Goal: Information Seeking & Learning: Learn about a topic

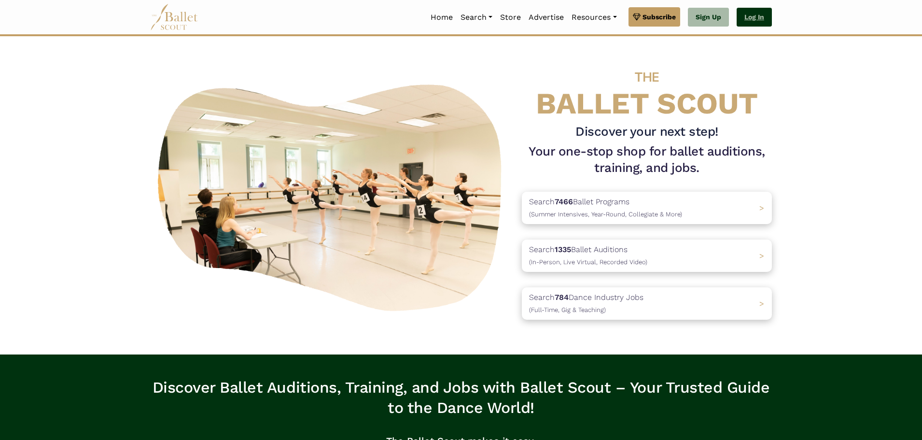
click at [756, 9] on link "Log In" at bounding box center [754, 17] width 35 height 19
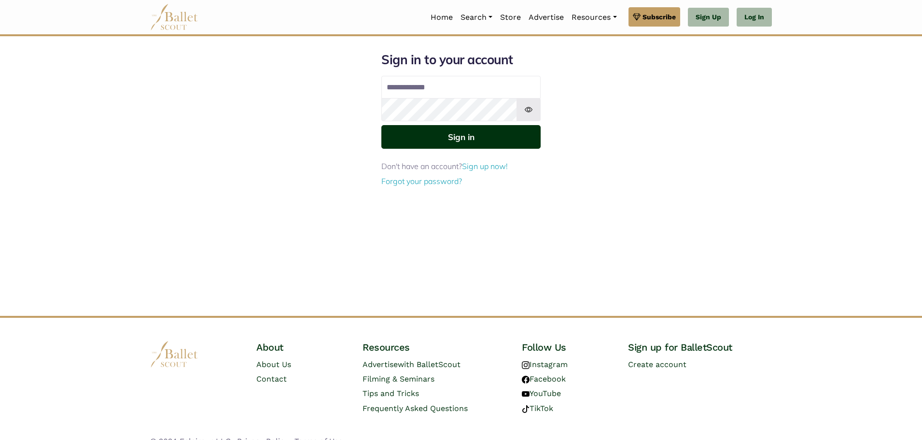
type input "**********"
click at [427, 141] on button "Sign in" at bounding box center [460, 137] width 159 height 24
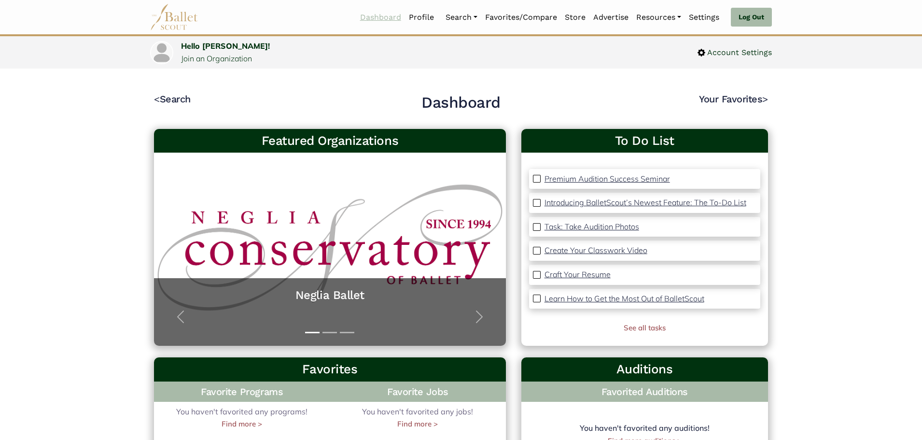
click at [390, 16] on link "Dashboard" at bounding box center [380, 17] width 49 height 20
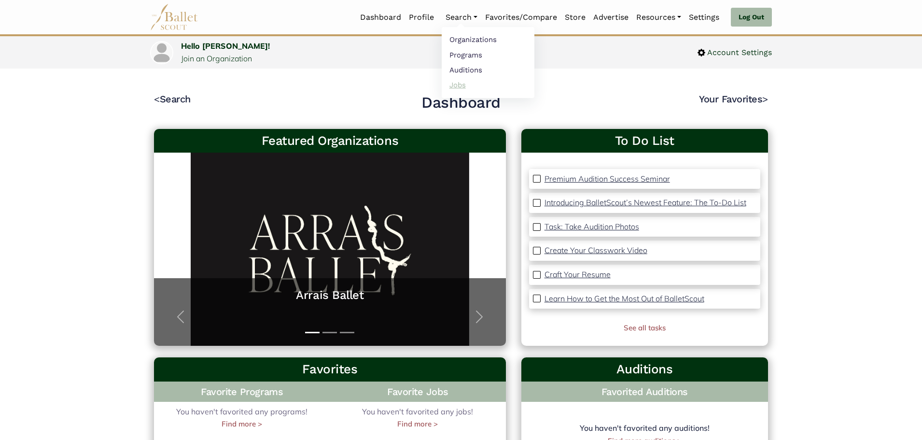
click at [454, 82] on link "Jobs" at bounding box center [488, 84] width 93 height 15
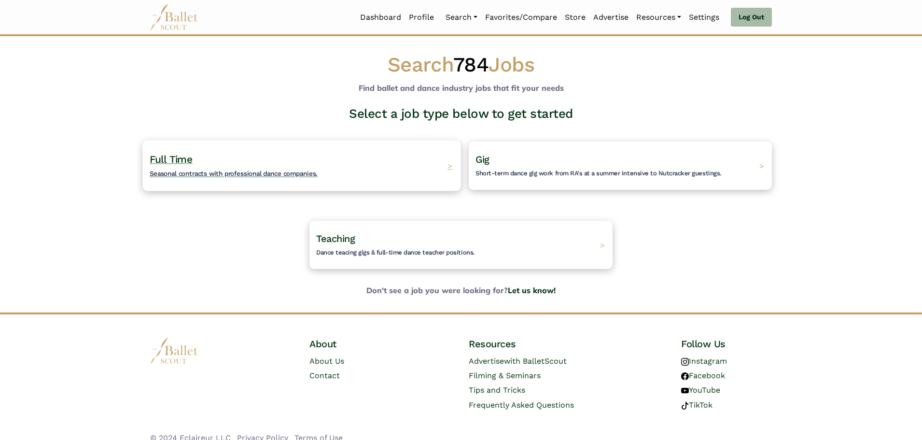
click at [184, 158] on span "Full Time" at bounding box center [171, 159] width 43 height 12
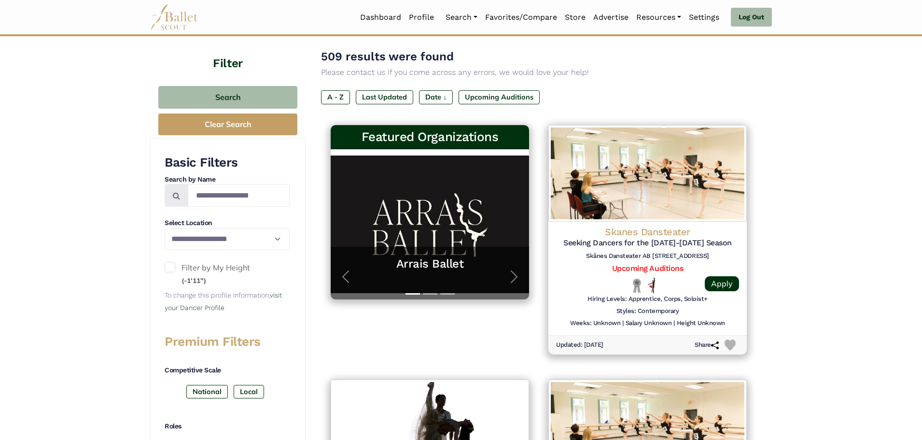
scroll to position [109, 0]
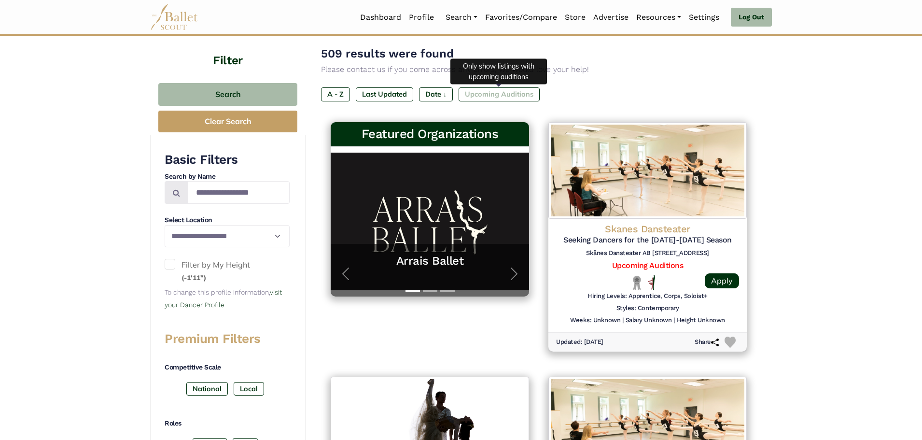
click at [485, 89] on label "Upcoming Auditions" at bounding box center [499, 94] width 81 height 14
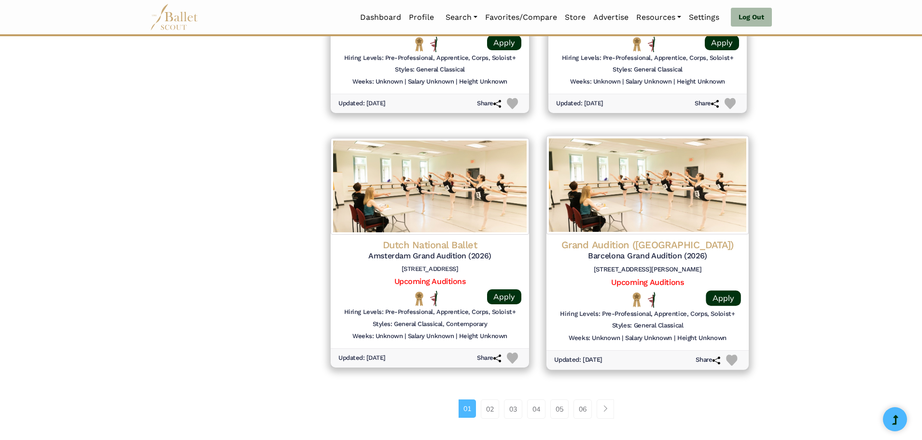
scroll to position [1110, 0]
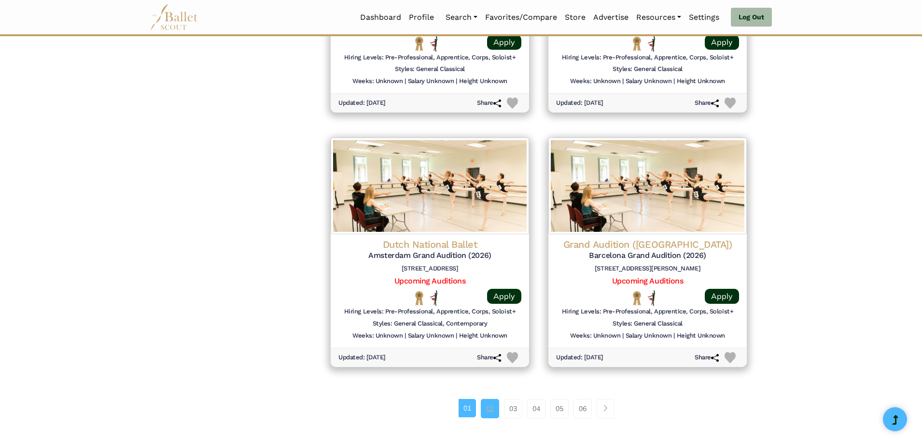
click at [491, 408] on link "02" at bounding box center [490, 408] width 18 height 19
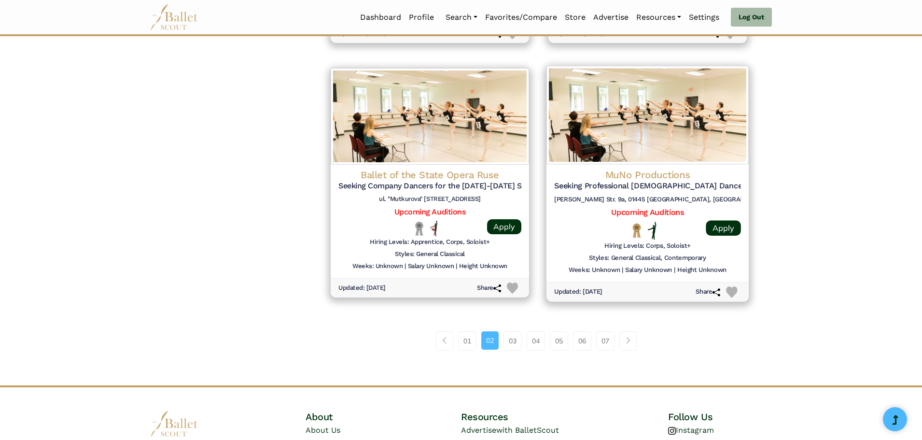
scroll to position [1183, 0]
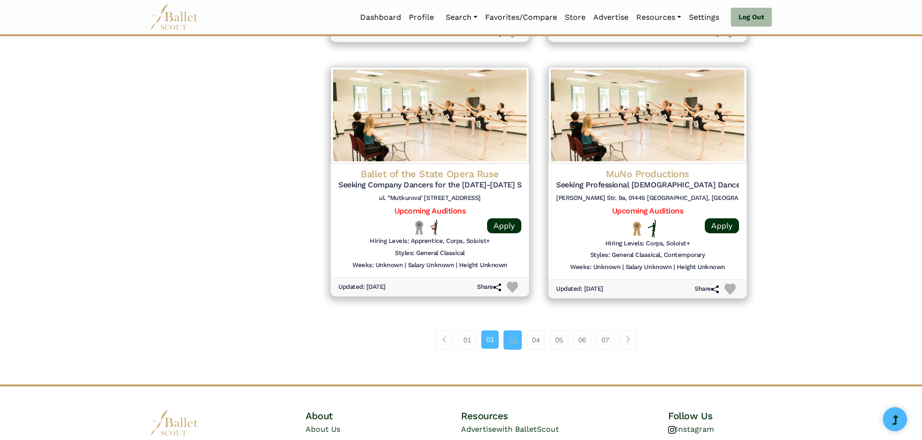
click at [515, 340] on link "03" at bounding box center [513, 339] width 18 height 19
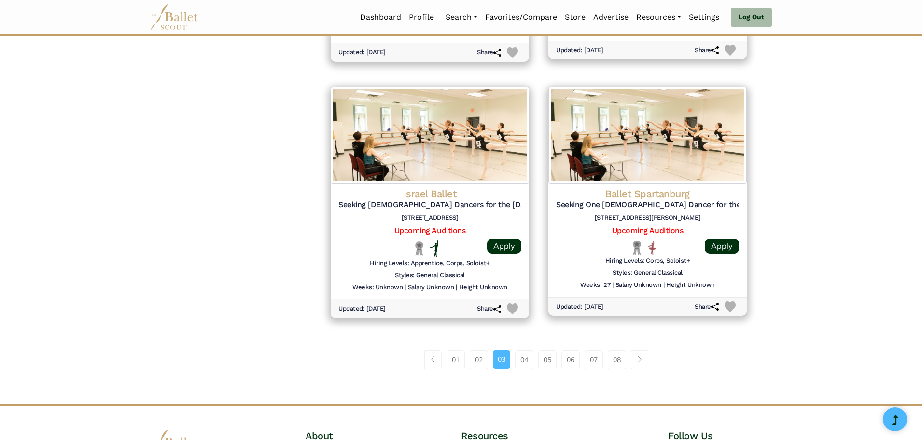
scroll to position [1171, 0]
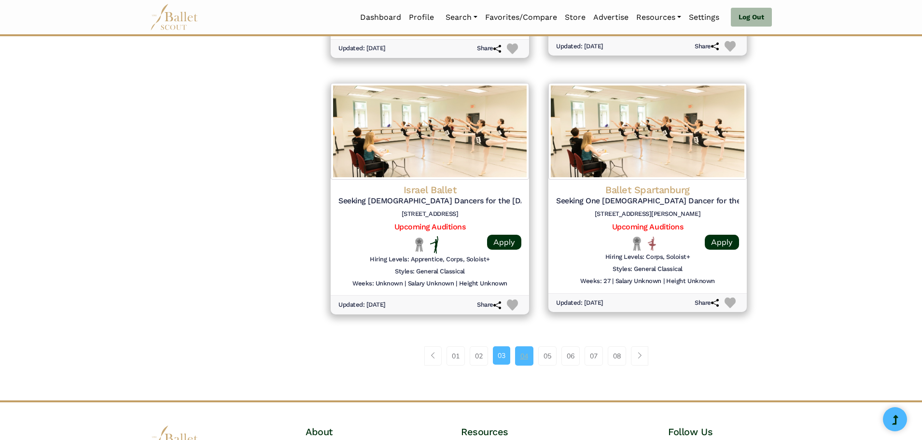
click at [529, 358] on link "04" at bounding box center [524, 355] width 18 height 19
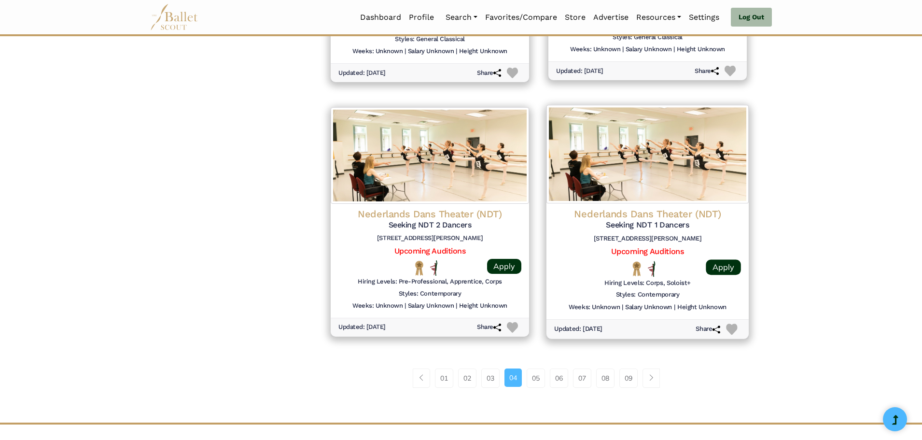
scroll to position [1147, 0]
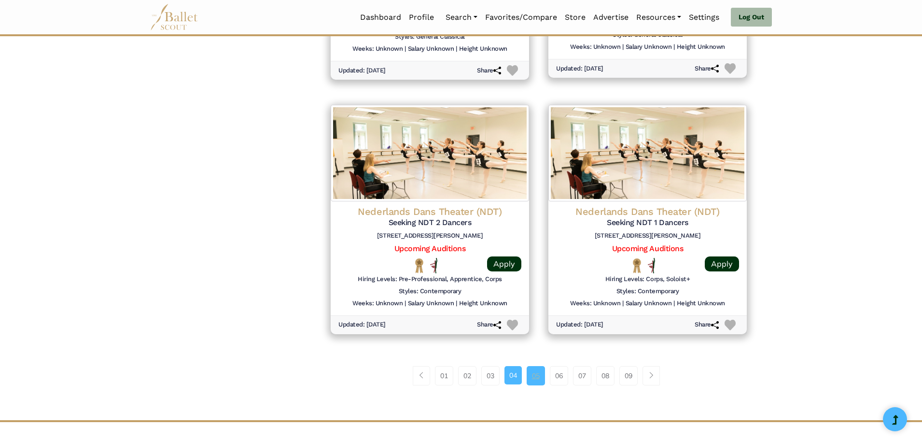
click at [540, 384] on link "05" at bounding box center [536, 375] width 18 height 19
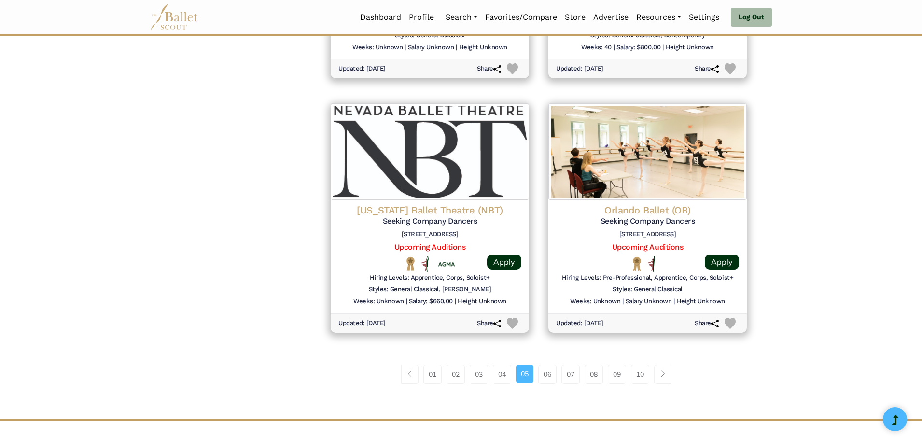
scroll to position [1159, 0]
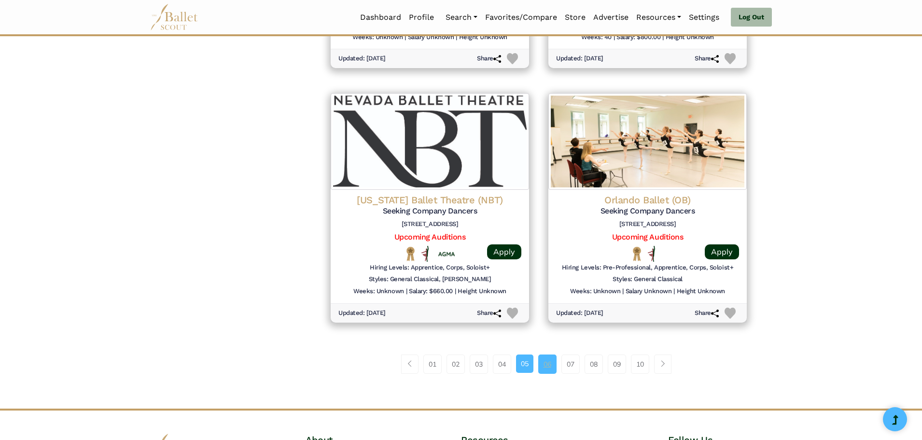
click at [543, 364] on link "06" at bounding box center [547, 363] width 18 height 19
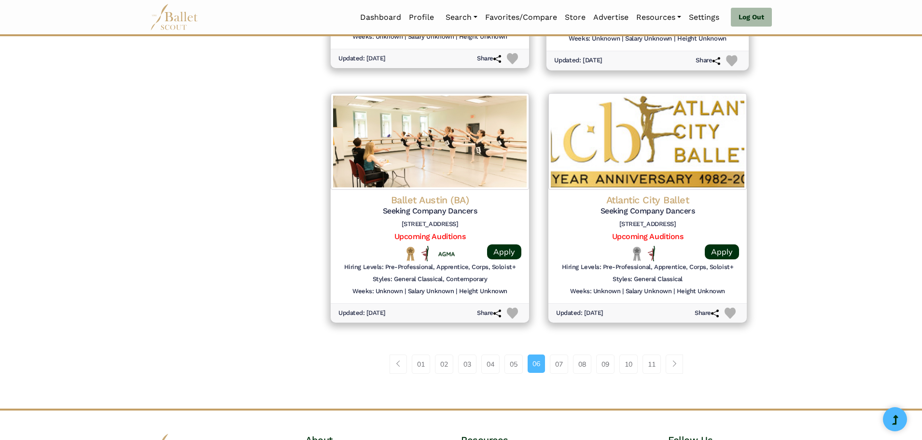
scroll to position [1159, 0]
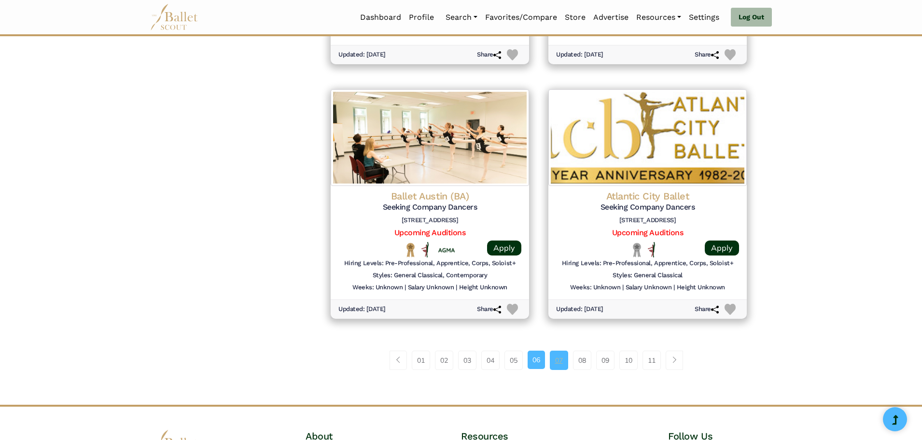
click at [558, 363] on link "07" at bounding box center [559, 360] width 18 height 19
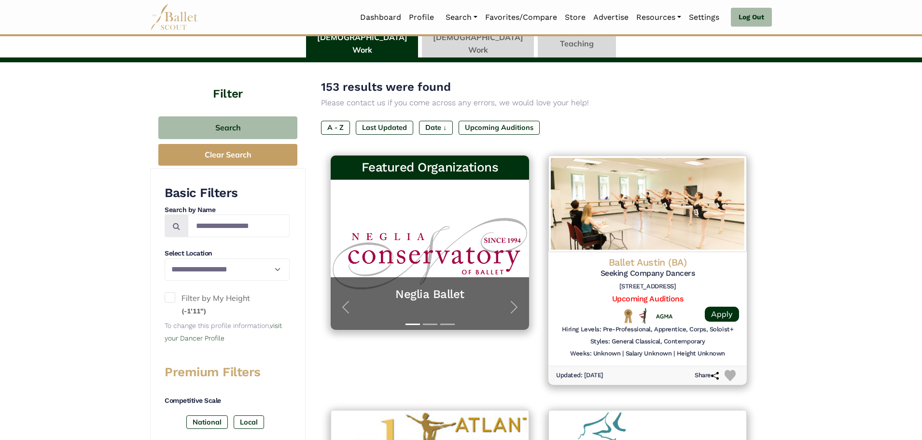
scroll to position [72, 0]
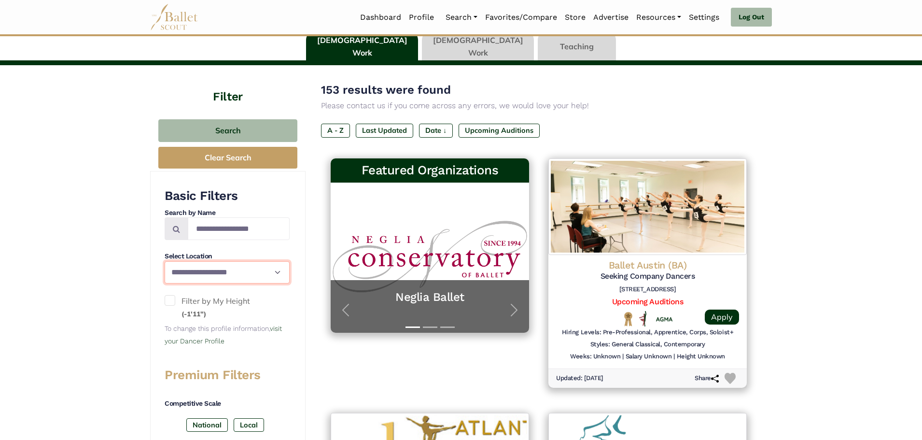
click at [264, 272] on select "**********" at bounding box center [227, 272] width 125 height 23
select select "**"
click at [165, 261] on select "**********" at bounding box center [227, 272] width 125 height 23
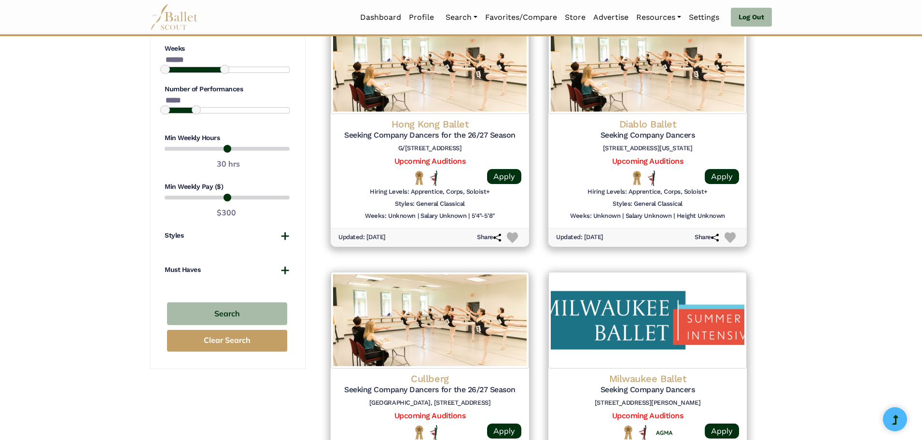
scroll to position [724, 0]
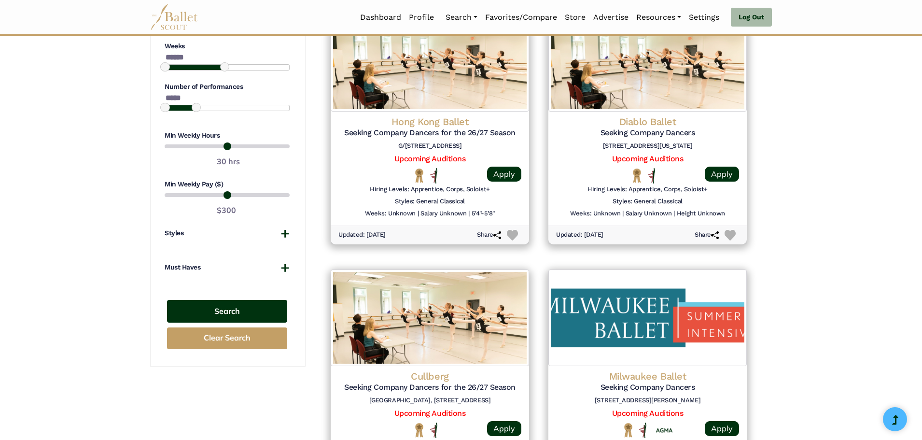
click at [221, 316] on button "Search" at bounding box center [227, 311] width 120 height 23
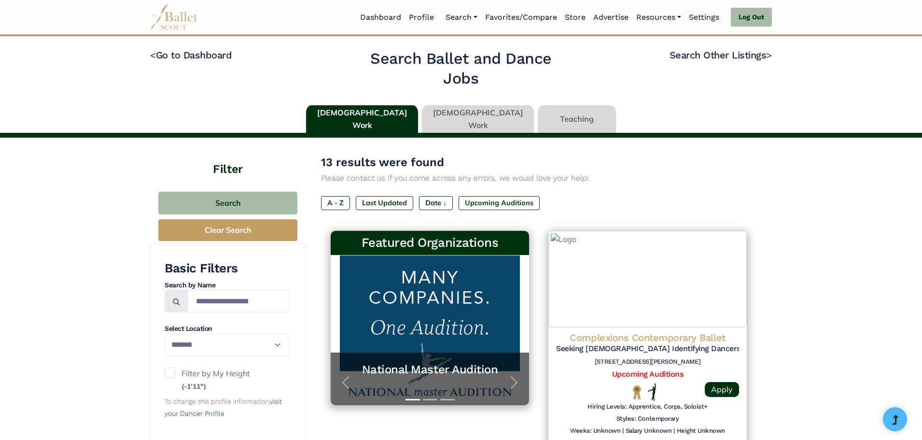
select select "**"
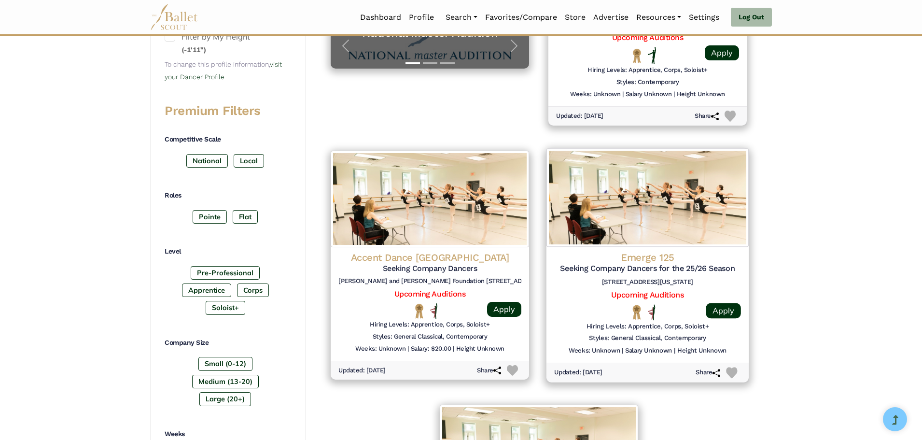
scroll to position [338, 0]
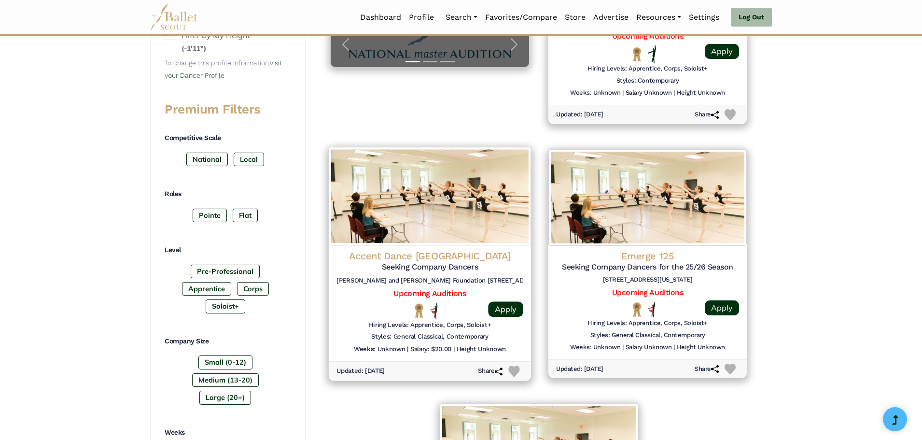
click at [433, 256] on h4 "Accent Dance [GEOGRAPHIC_DATA]" at bounding box center [430, 255] width 187 height 13
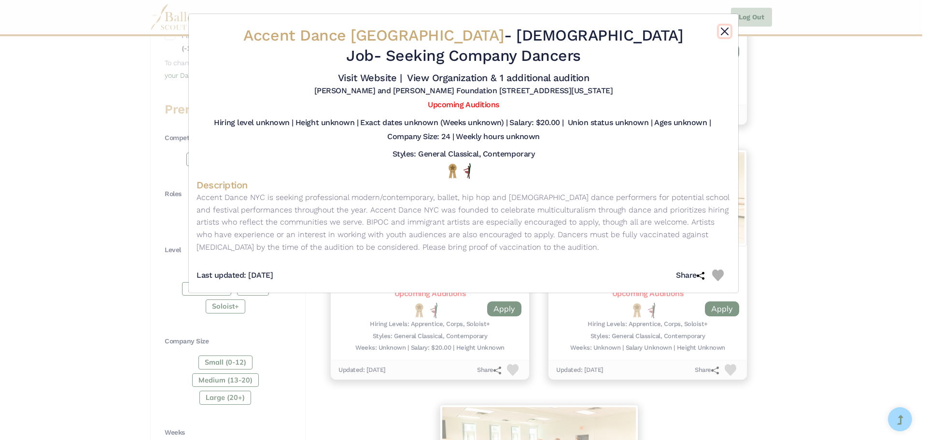
click at [725, 32] on button "Close" at bounding box center [725, 32] width 12 height 12
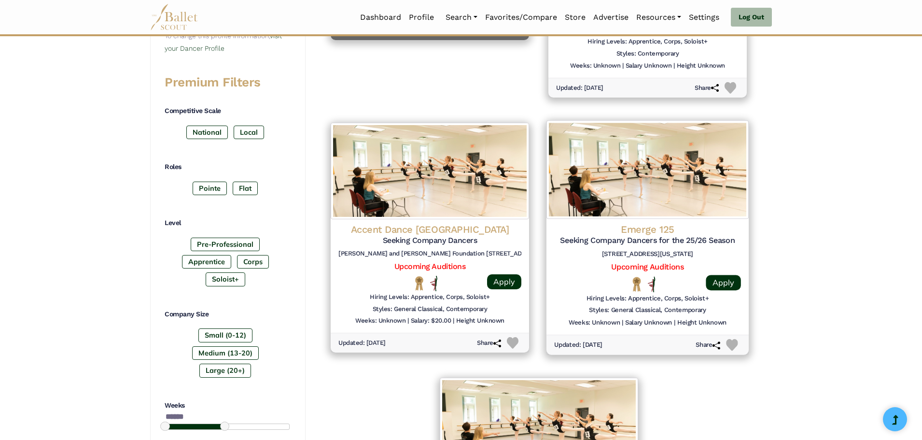
scroll to position [386, 0]
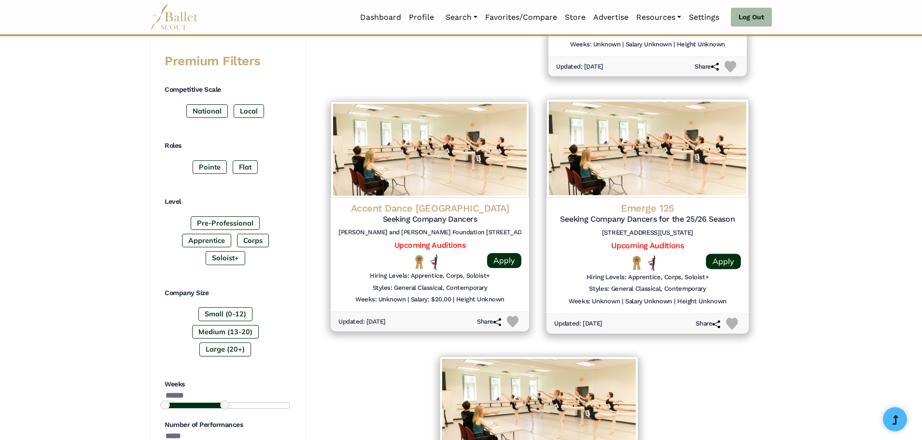
click at [651, 205] on h4 "Emerge 125" at bounding box center [647, 208] width 187 height 13
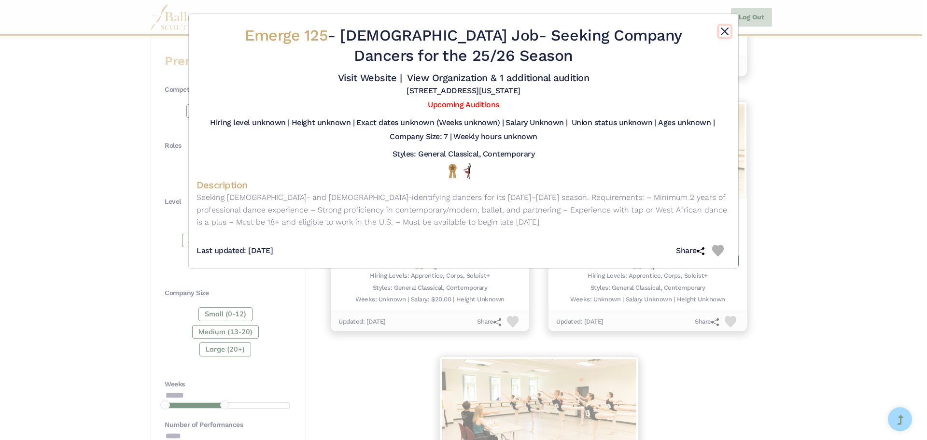
click at [725, 31] on button "Close" at bounding box center [725, 32] width 12 height 12
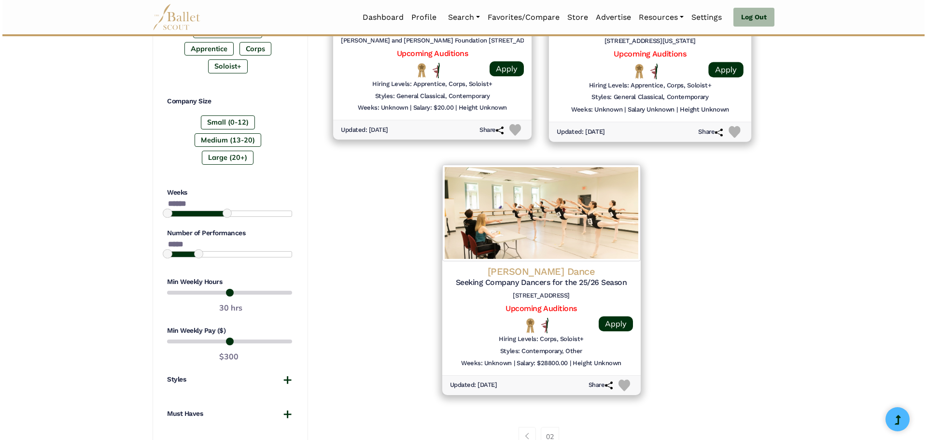
scroll to position [579, 0]
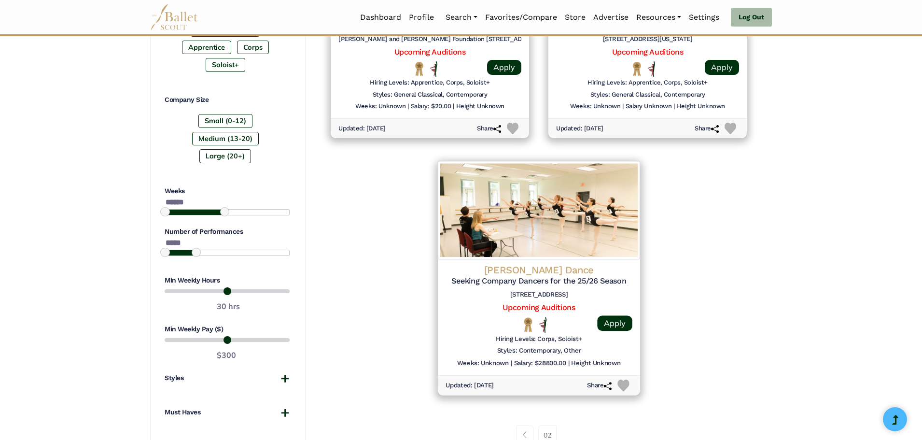
click at [547, 261] on div "Garth Fagan Dance Seeking Company Dancers for the 25/26 Season 50 chestnut stre…" at bounding box center [538, 318] width 202 height 116
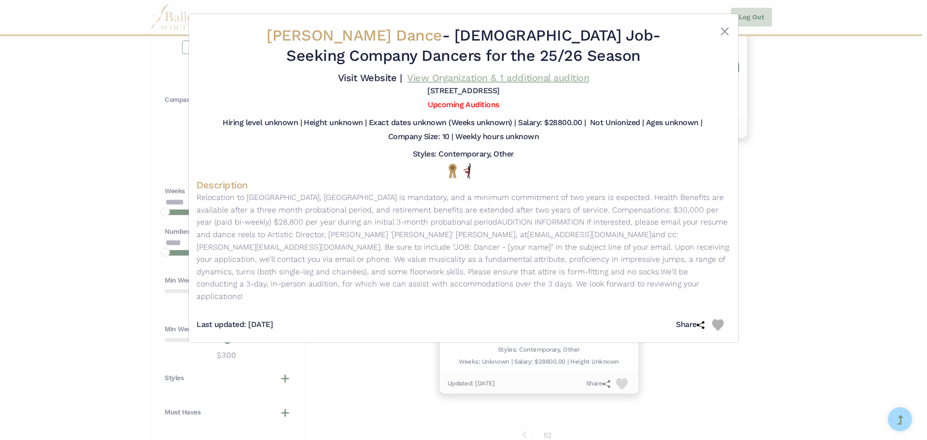
click at [458, 81] on link "View Organization & 1 additional audition" at bounding box center [498, 78] width 182 height 12
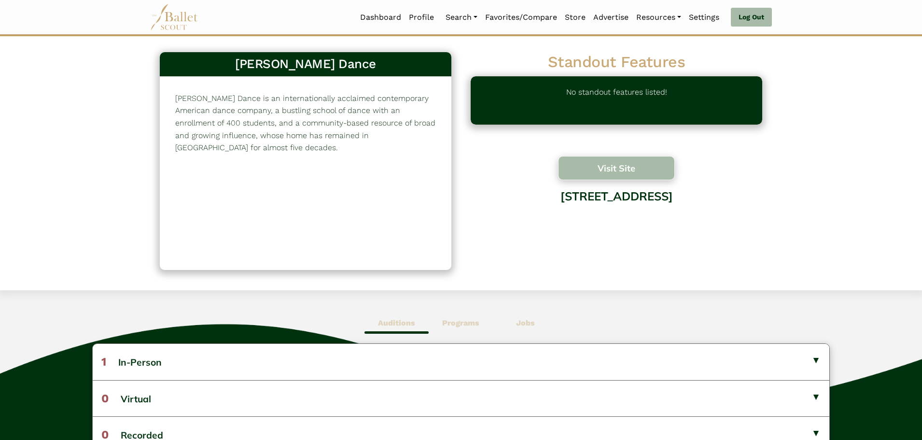
click at [621, 171] on button "Visit Site" at bounding box center [616, 168] width 117 height 24
